Goal: Navigation & Orientation: Find specific page/section

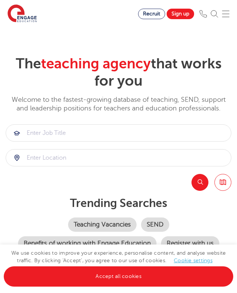
click at [229, 16] on img at bounding box center [226, 14] width 8 height 8
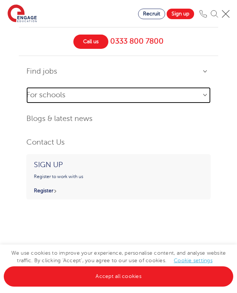
click at [206, 90] on link "For schools" at bounding box center [118, 95] width 184 height 16
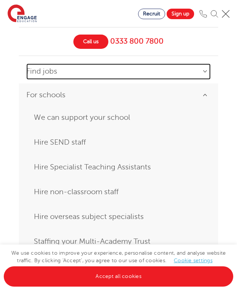
click at [200, 73] on link "Find jobs" at bounding box center [118, 72] width 184 height 16
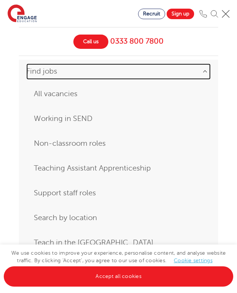
click at [200, 73] on link "Find jobs" at bounding box center [118, 72] width 184 height 16
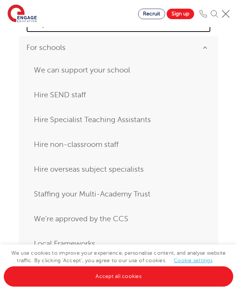
scroll to position [49, 0]
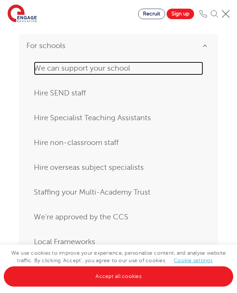
click at [117, 73] on link "We can support your school" at bounding box center [118, 69] width 169 height 14
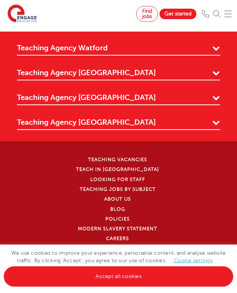
scroll to position [2635, 0]
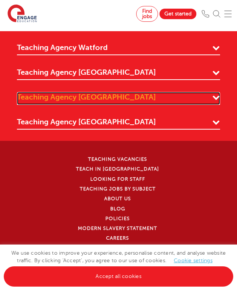
click at [108, 97] on link "Teaching Agency [GEOGRAPHIC_DATA]" at bounding box center [118, 98] width 203 height 13
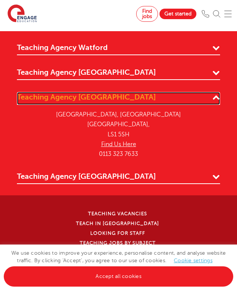
click at [108, 97] on link "Teaching Agency [GEOGRAPHIC_DATA]" at bounding box center [118, 98] width 203 height 13
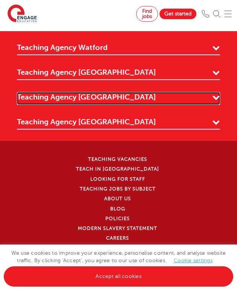
scroll to position [2695, 0]
